Goal: Register for event/course

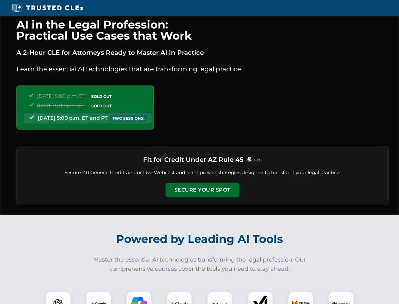
click at [202, 190] on button "Secure Your Spot" at bounding box center [203, 189] width 74 height 15
click at [58, 297] on img at bounding box center [58, 303] width 18 height 18
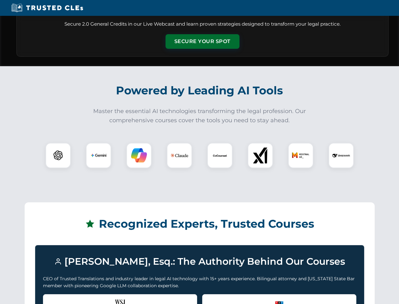
click at [99, 297] on div "Recognized by the WSJ [PERSON_NAME] was featured for his expertise in AI legal …" at bounding box center [120, 306] width 154 height 25
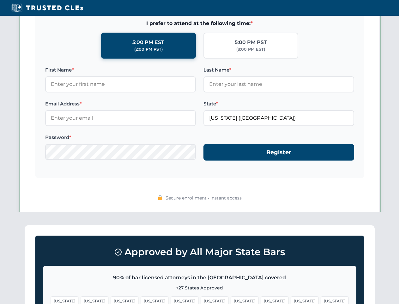
click at [231, 297] on span "[US_STATE]" at bounding box center [245, 300] width 28 height 9
click at [291, 297] on span "[US_STATE]" at bounding box center [305, 300] width 28 height 9
